Goal: Navigation & Orientation: Go to known website

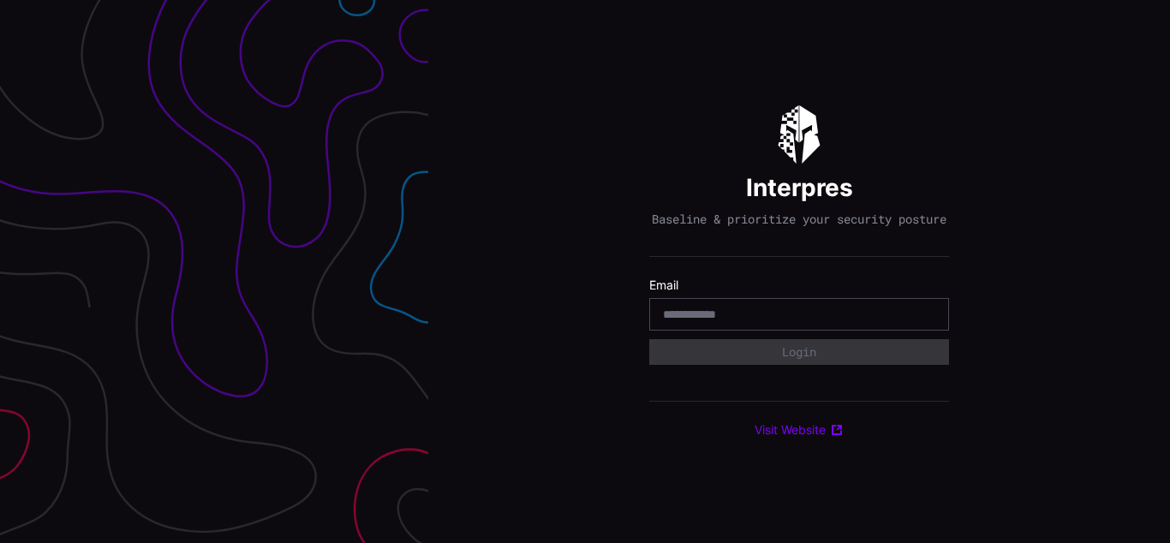
click at [585, 272] on div "Interpres Baseline & prioritize your security posture Email Login Visit Website" at bounding box center [799, 271] width 742 height 543
